Goal: Task Accomplishment & Management: Manage account settings

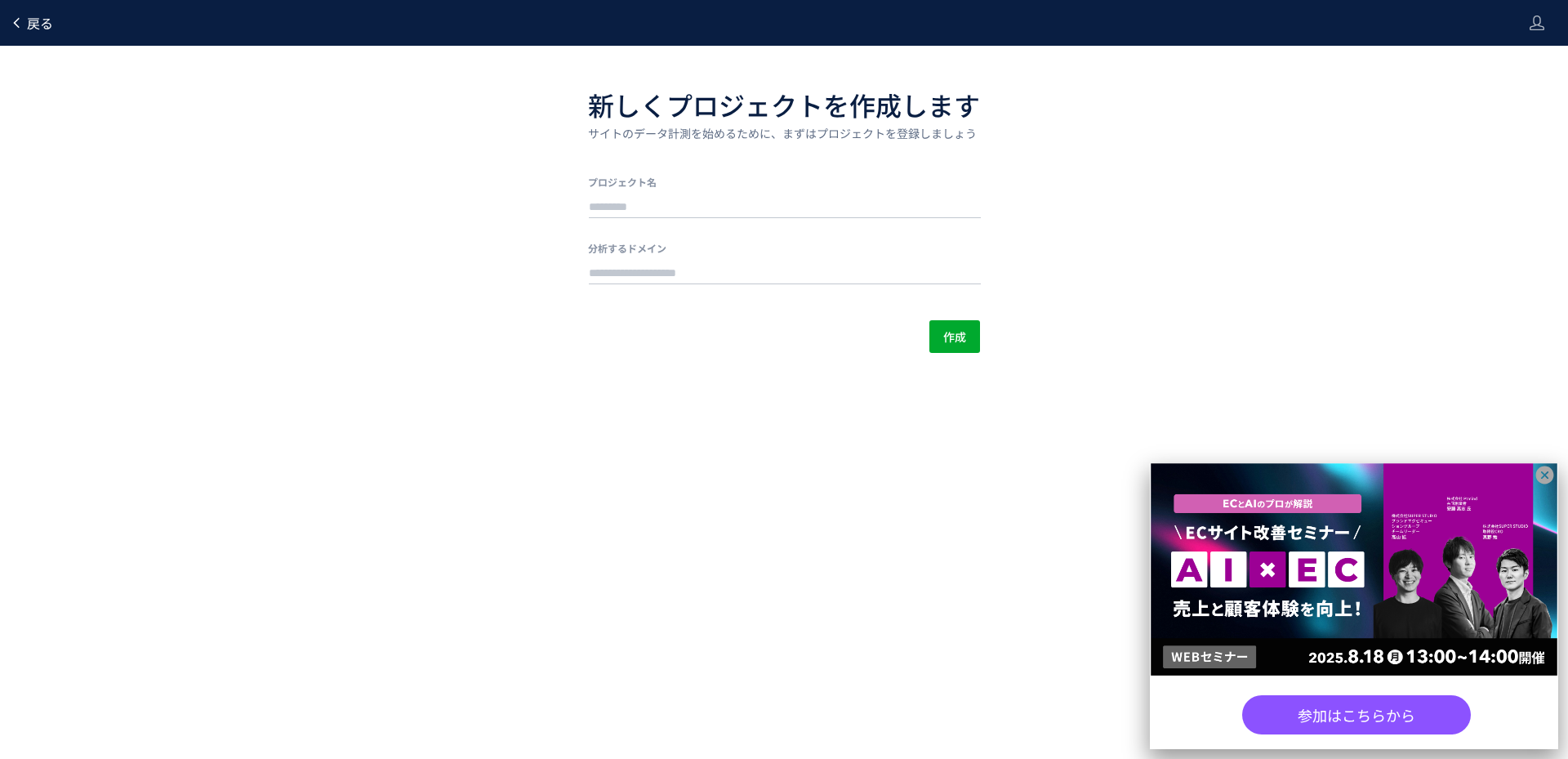
click at [31, 22] on span "戻る" at bounding box center [40, 22] width 26 height 19
click at [43, 31] on span "戻る" at bounding box center [40, 22] width 26 height 19
click at [25, 9] on div "戻る" at bounding box center [31, 23] width 43 height 46
click at [40, 25] on span "戻る" at bounding box center [40, 22] width 26 height 19
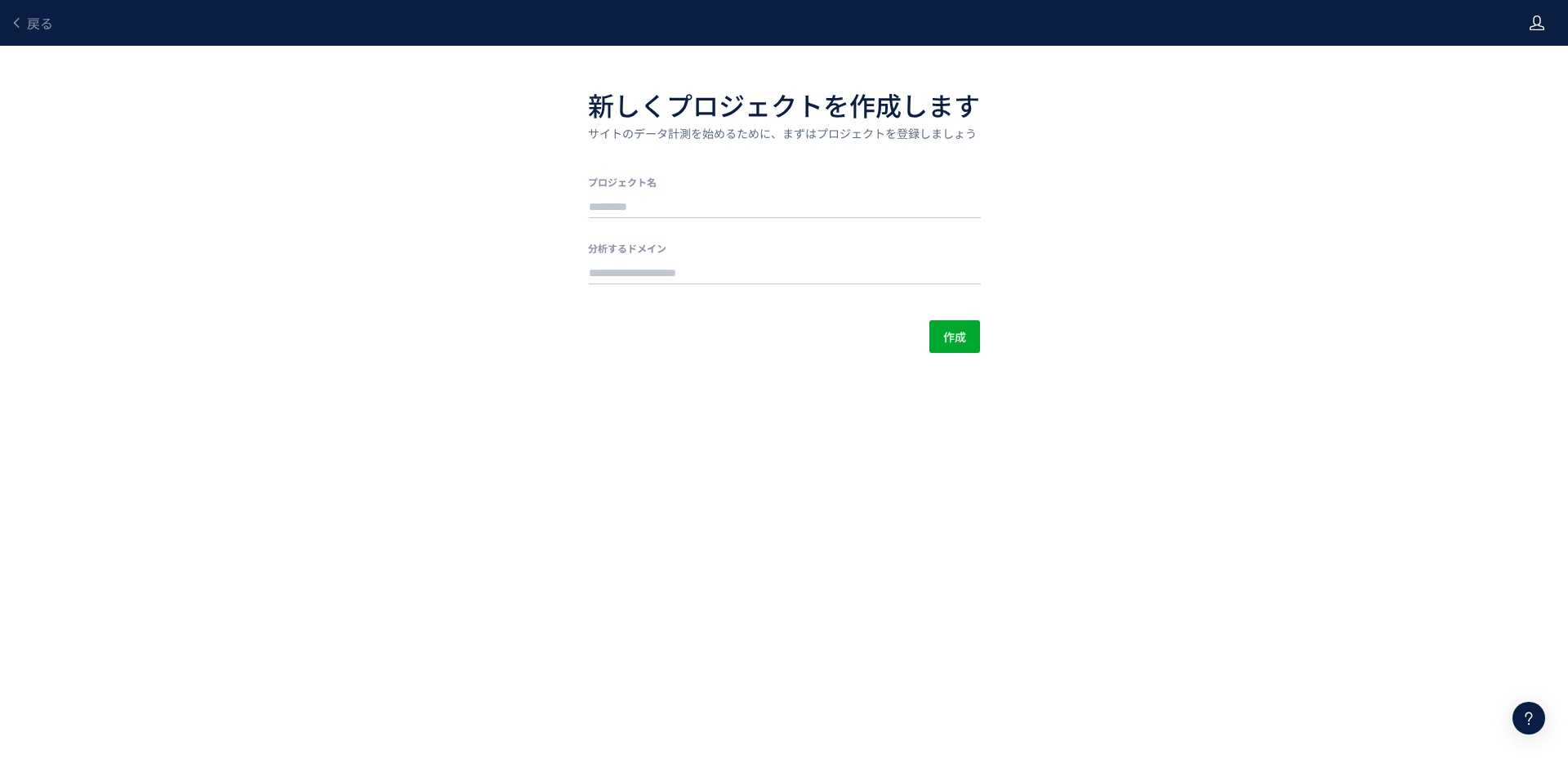
click at [1539, 8] on div at bounding box center [1538, 23] width 17 height 46
click at [1206, 121] on div "戻る 新しくプロジェクトを作成します サイトのデータ計測を始めるために、まずはプロジェクトを登録しましょう プロジェクト名 分析するドメイン 作成" at bounding box center [784, 177] width 1568 height 353
click at [25, 33] on div "戻る" at bounding box center [31, 23] width 43 height 46
click at [29, 24] on span "戻る" at bounding box center [40, 22] width 26 height 19
click at [1538, 18] on icon at bounding box center [1538, 23] width 17 height 17
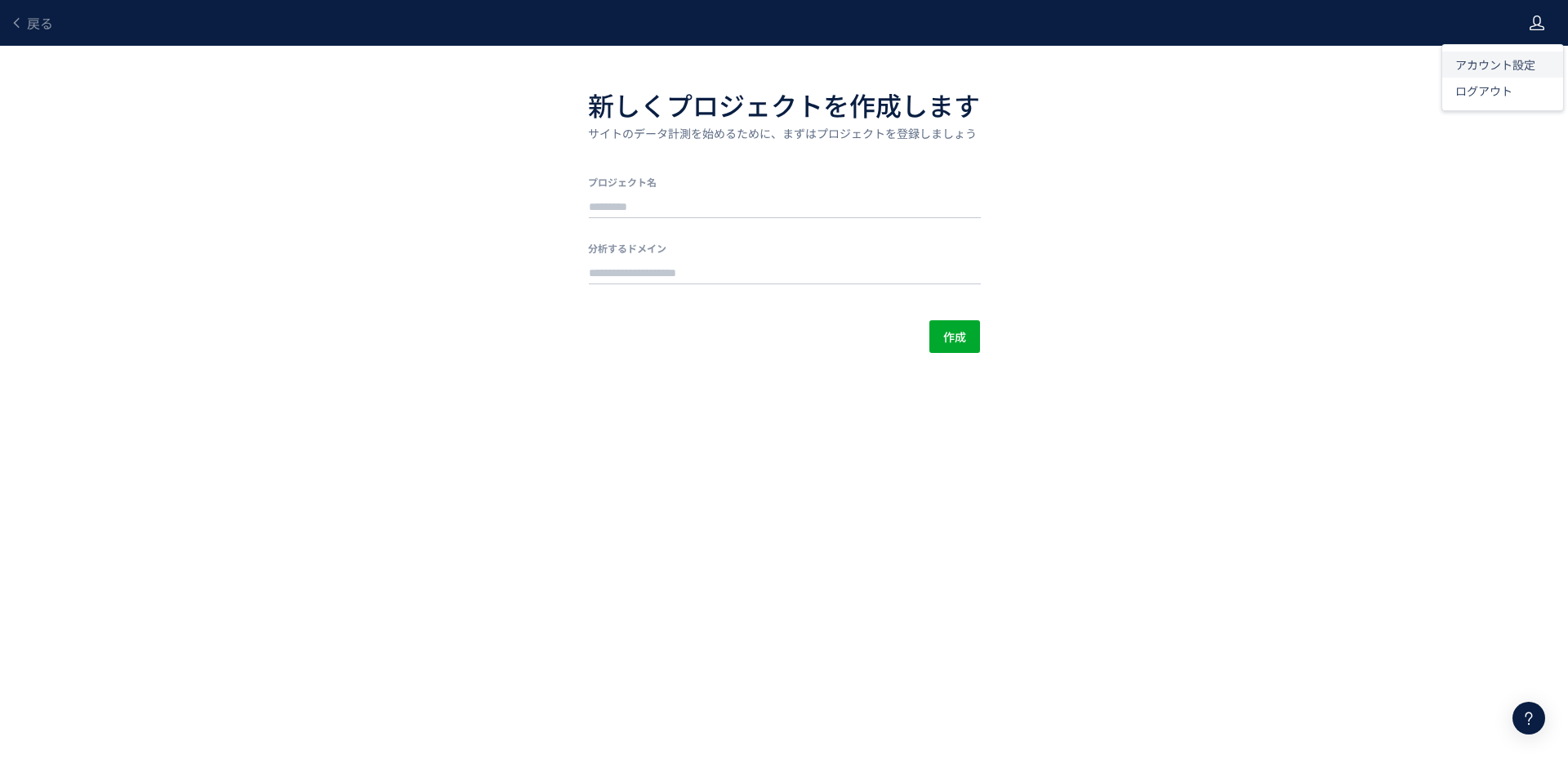
click at [1527, 62] on span "アカウント設定" at bounding box center [1495, 65] width 80 height 17
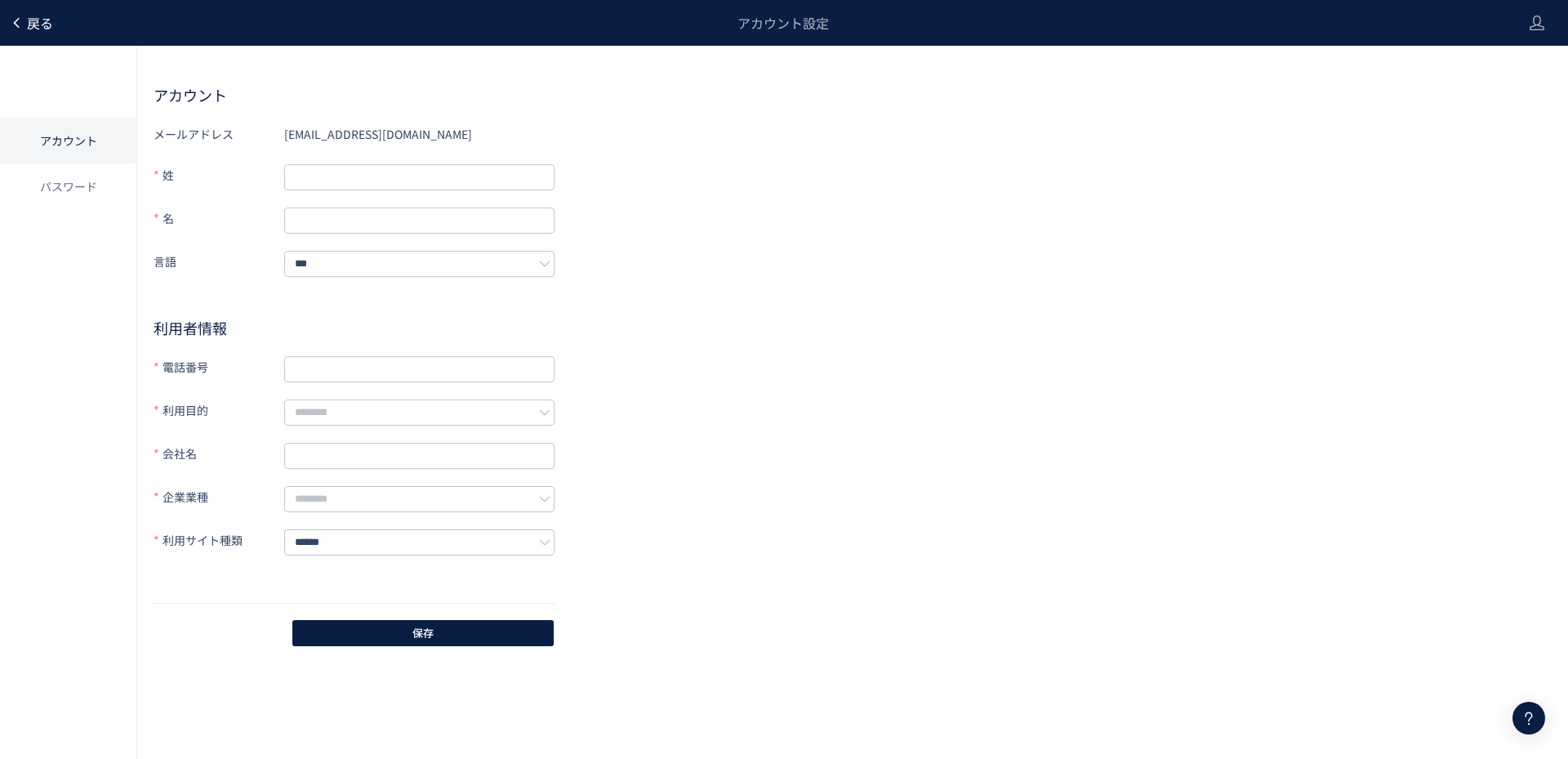
click at [32, 25] on span "戻る" at bounding box center [40, 22] width 26 height 19
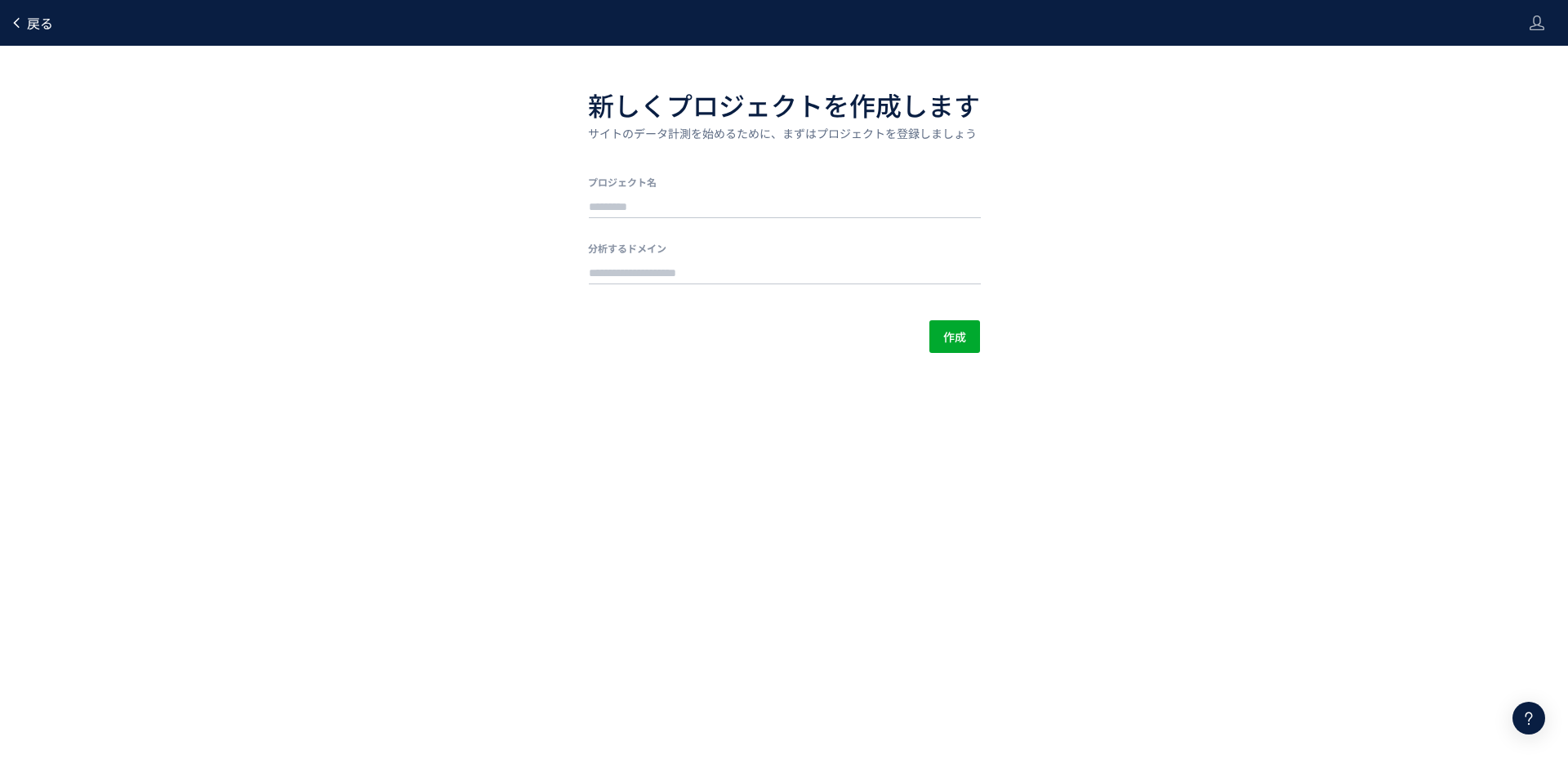
click at [27, 15] on span "戻る" at bounding box center [40, 22] width 26 height 19
click at [31, 28] on span "戻る" at bounding box center [40, 22] width 26 height 19
click at [31, 28] on div at bounding box center [784, 379] width 1568 height 759
click at [24, 31] on link "戻る" at bounding box center [31, 23] width 43 height 18
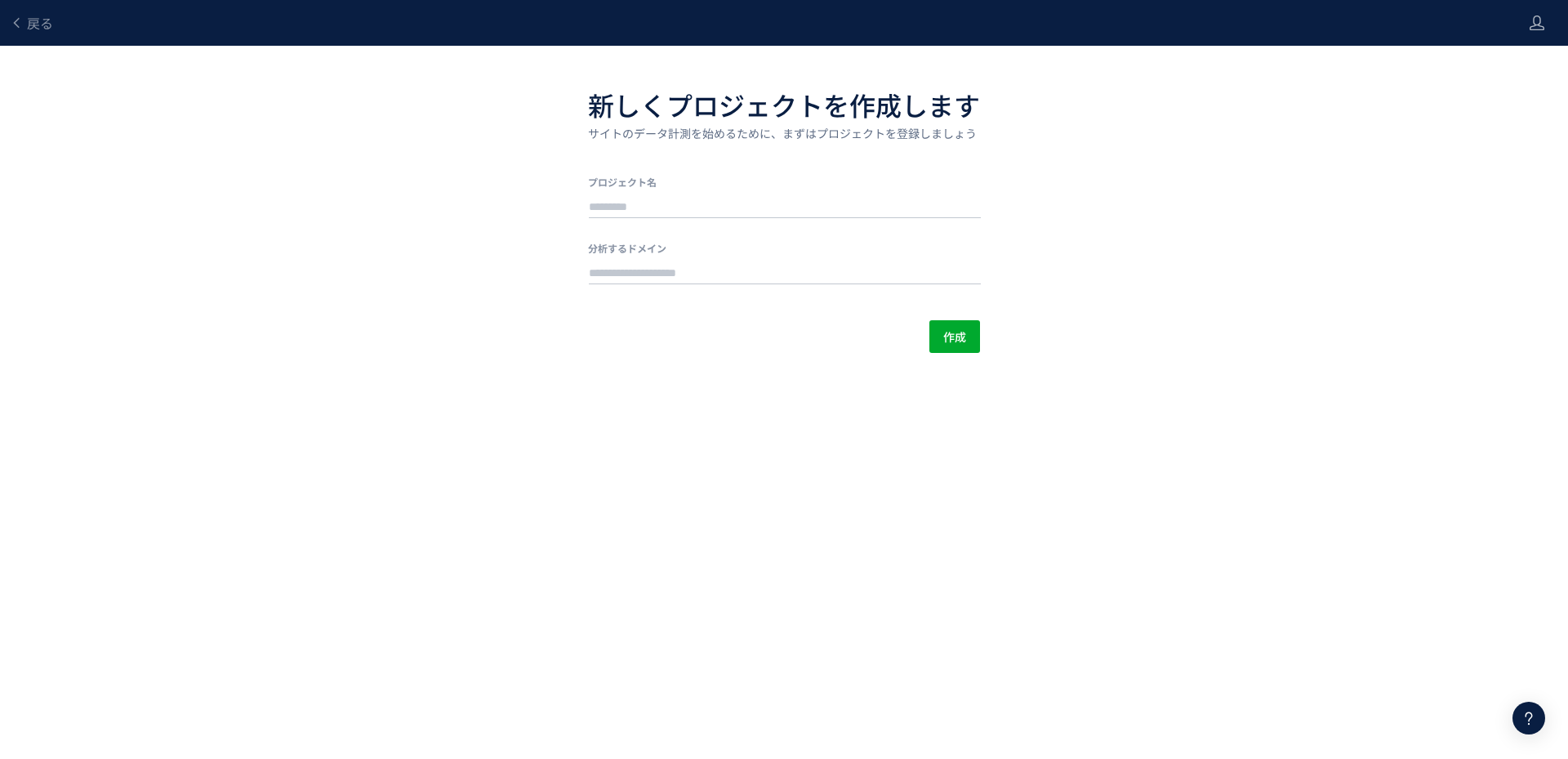
click at [74, 148] on div "戻る 新しくプロジェクトを作成します サイトのデータ計測を始めるために、まずはプロジェクトを登録しましょう プロジェクト名 分析するドメイン 作成" at bounding box center [784, 177] width 1568 height 353
click at [974, 326] on button "作成" at bounding box center [954, 337] width 51 height 32
click at [1530, 708] on icon at bounding box center [1528, 717] width 19 height 19
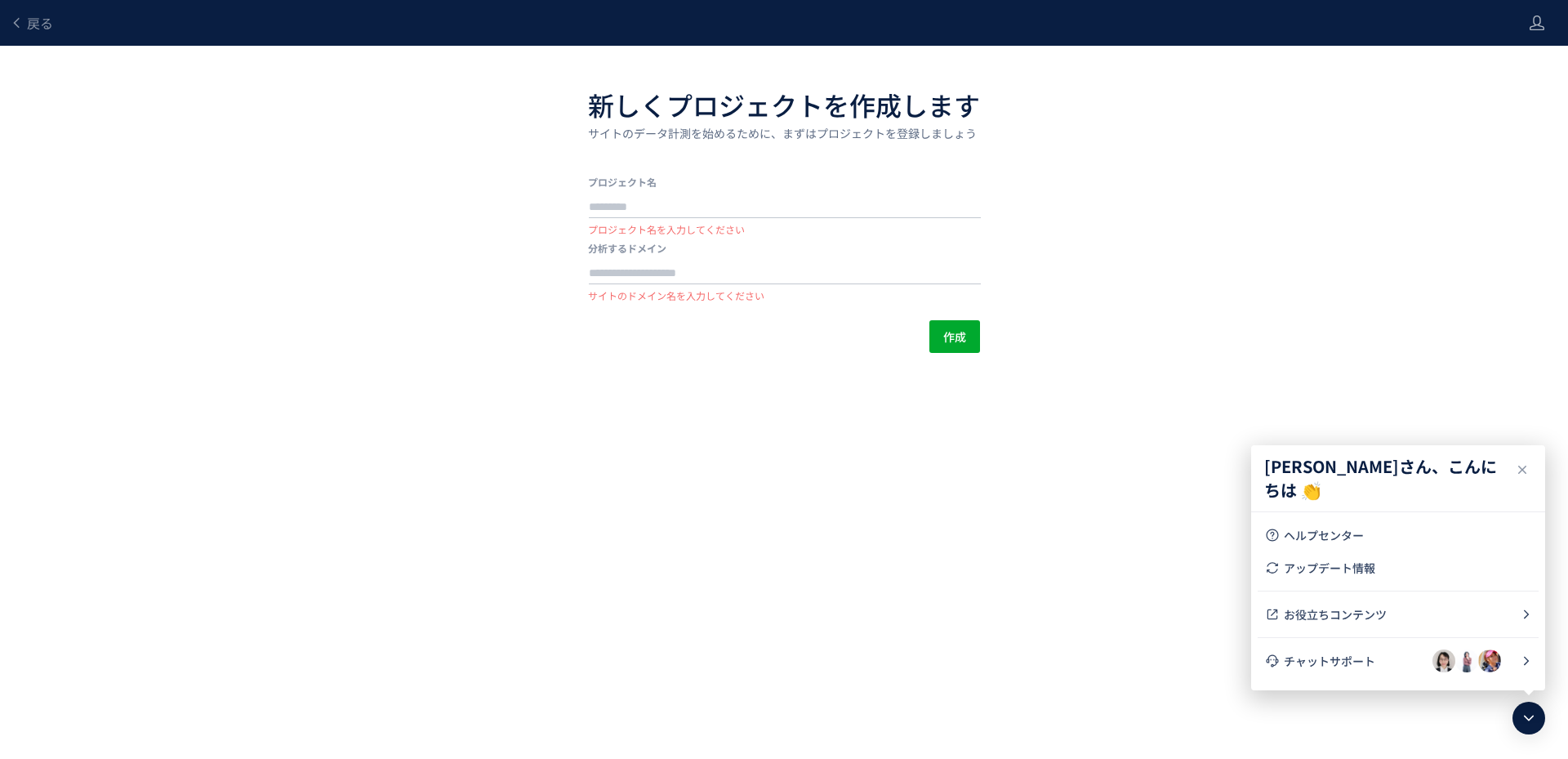
click at [1302, 370] on body "戻る 新しくプロジェクトを作成します サイトのデータ計測を始めるために、まずはプロジェクトを登録しましょう プロジェクト名 プロジェクト名を入力してください …" at bounding box center [784, 379] width 1568 height 759
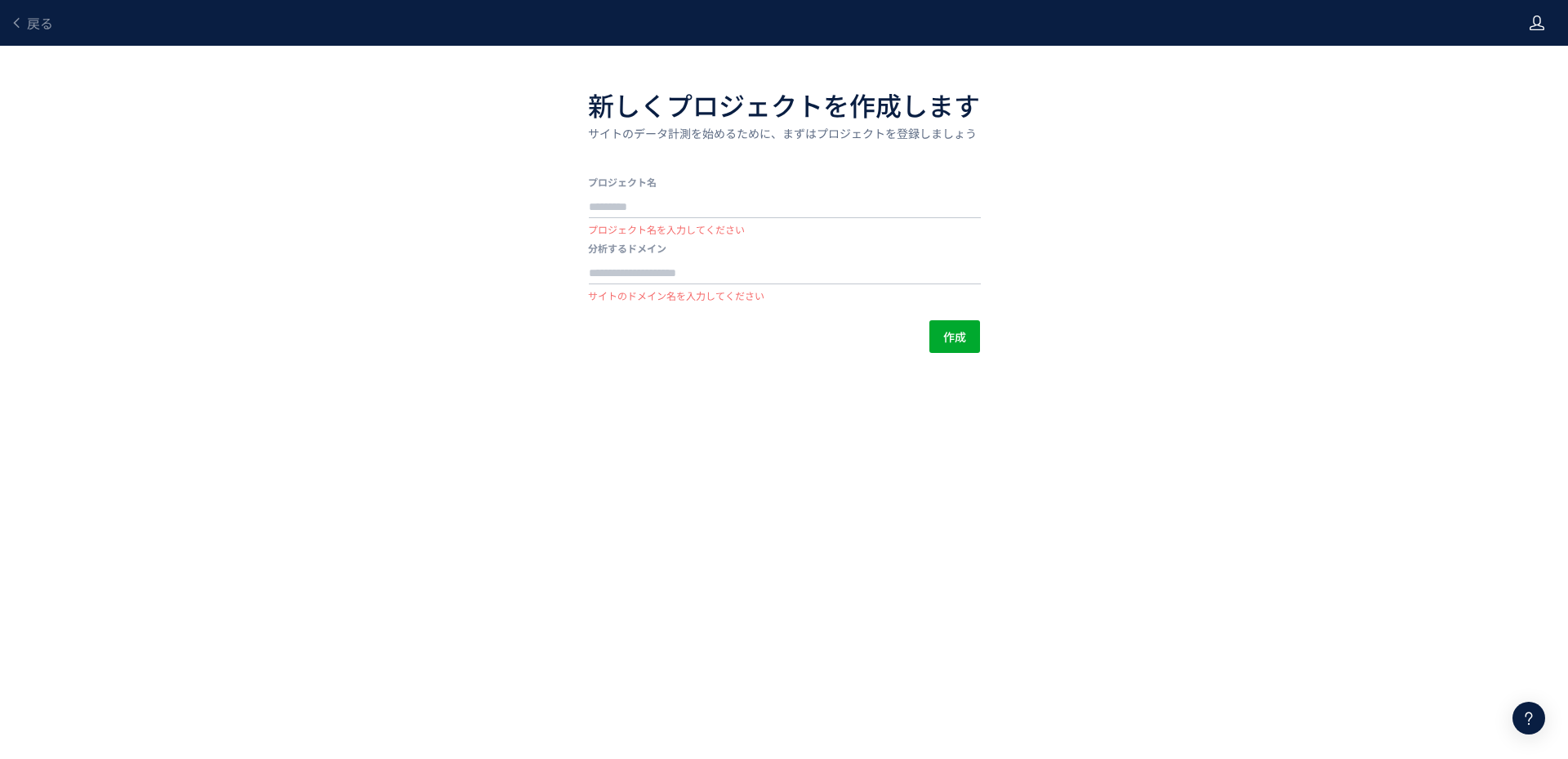
click at [1538, 34] on div at bounding box center [1538, 23] width 17 height 46
click at [1499, 96] on span "ログアウト" at bounding box center [1484, 91] width 57 height 17
